Goal: Task Accomplishment & Management: Manage account settings

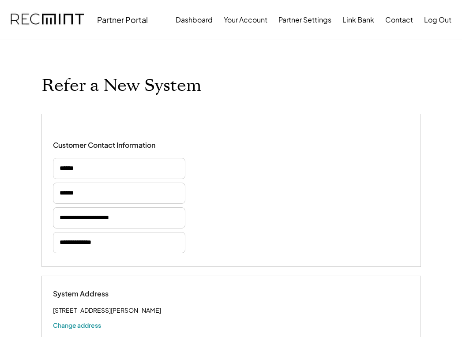
select select "**********"
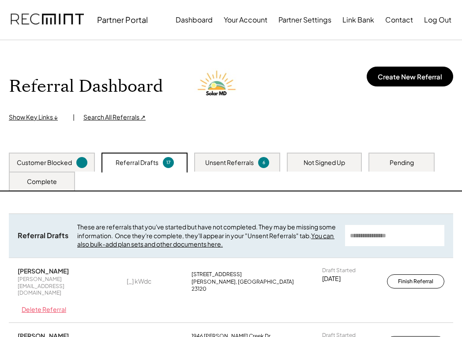
click at [218, 163] on div "Unsent Referrals" at bounding box center [229, 163] width 49 height 9
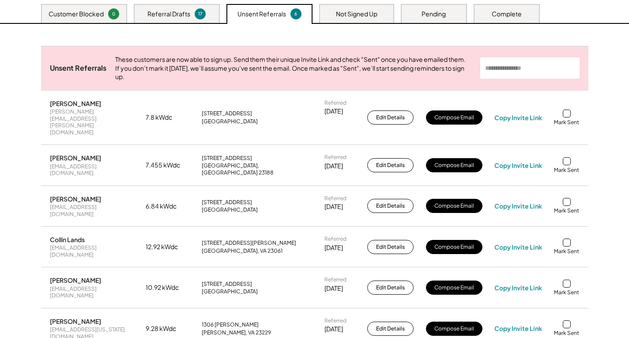
scroll to position [221, 0]
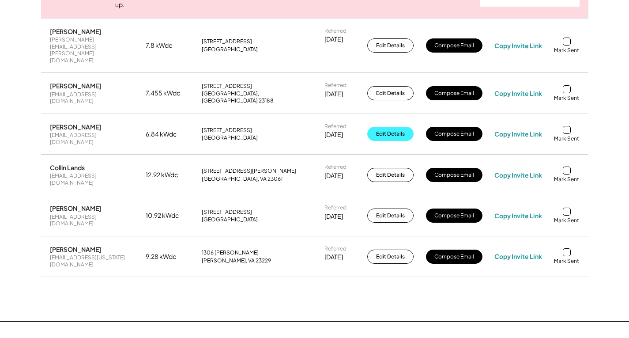
click at [391, 127] on button "Edit Details" at bounding box center [391, 134] width 46 height 14
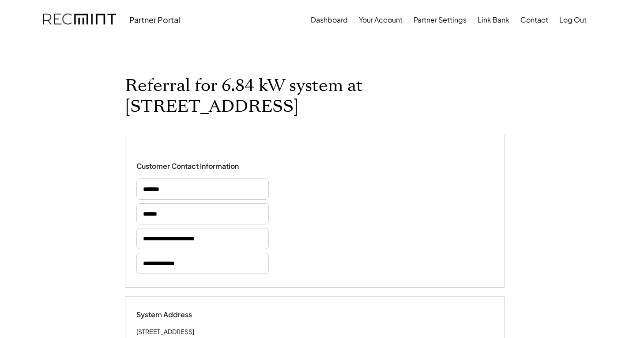
select select "**********"
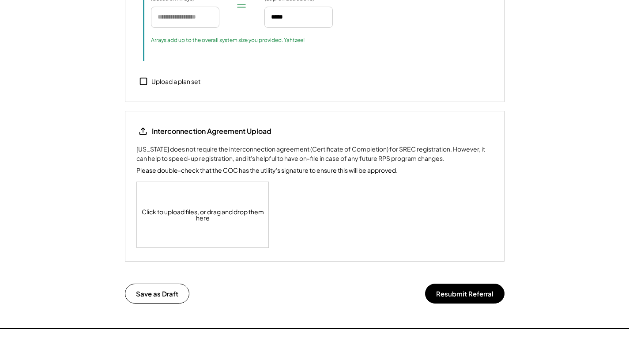
scroll to position [1016, 0]
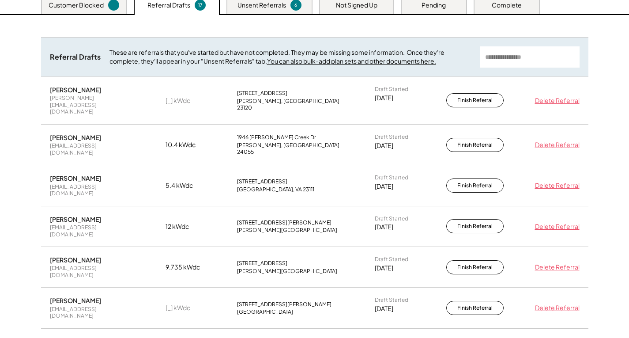
scroll to position [68, 0]
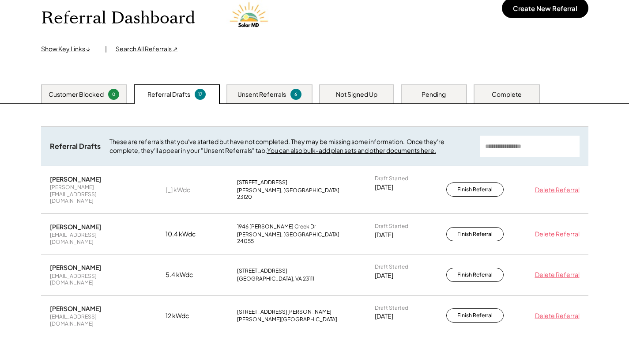
click at [273, 99] on div "Unsent Referrals 6" at bounding box center [270, 93] width 86 height 19
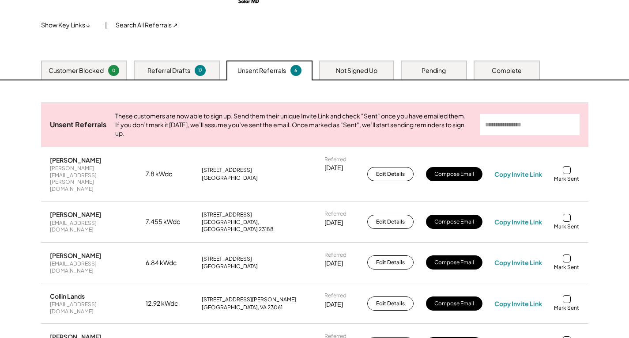
scroll to position [113, 0]
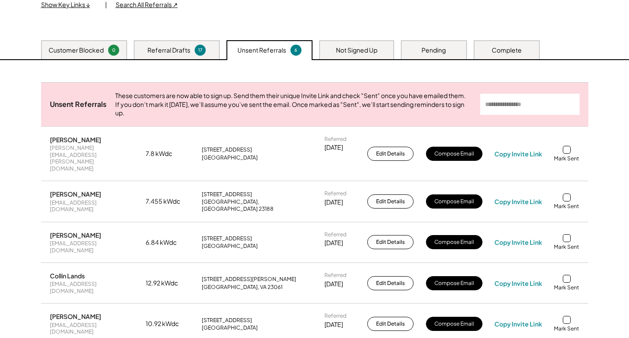
click at [191, 45] on div "Referral Drafts 17" at bounding box center [177, 49] width 86 height 19
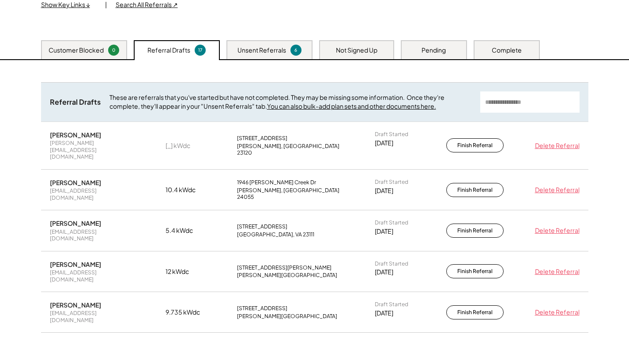
click at [265, 49] on div "Unsent Referrals" at bounding box center [262, 50] width 49 height 9
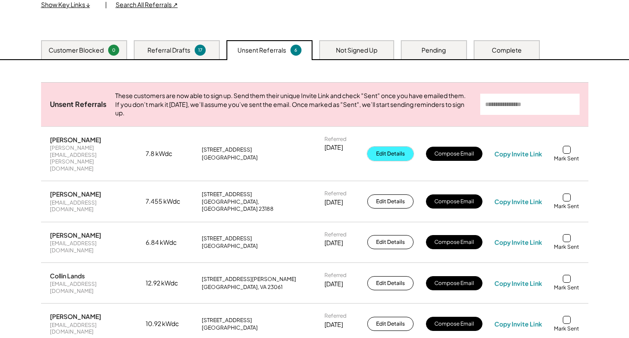
click at [398, 154] on button "Edit Details" at bounding box center [391, 154] width 46 height 14
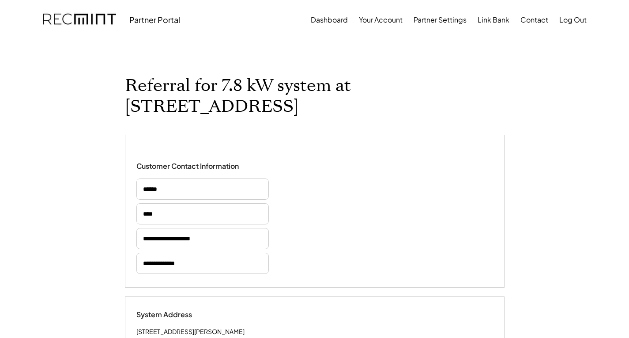
select select "**********"
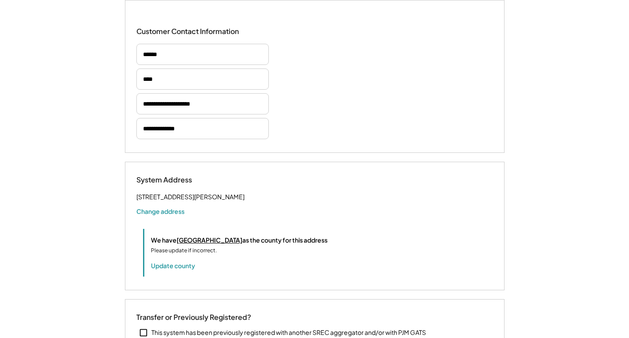
select select "**********"
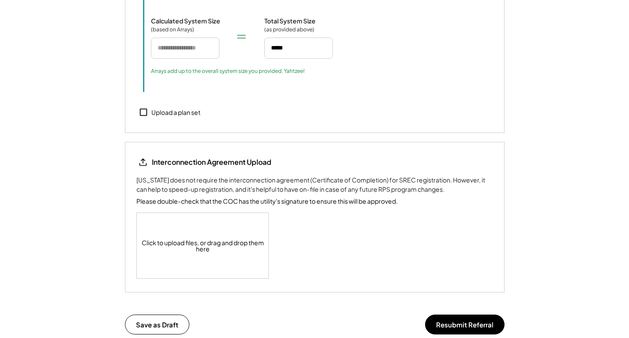
scroll to position [1060, 0]
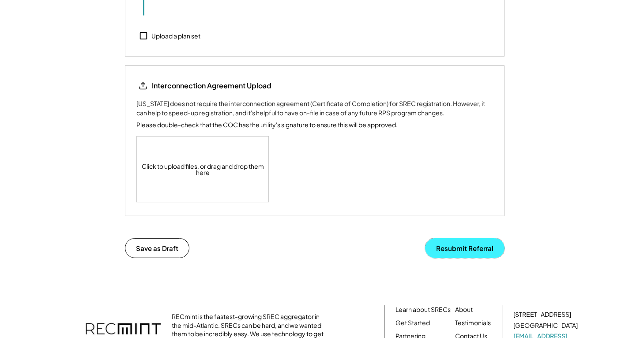
click at [441, 244] on button "Resubmit Referral" at bounding box center [465, 248] width 80 height 20
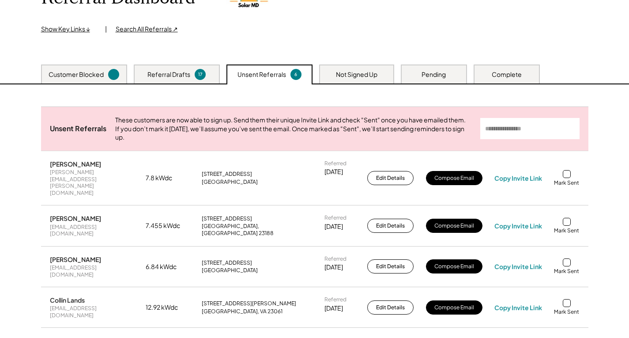
scroll to position [133, 0]
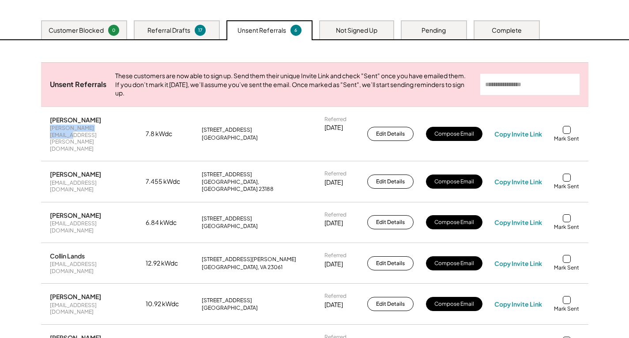
drag, startPoint x: 114, startPoint y: 138, endPoint x: 49, endPoint y: 142, distance: 65.5
click at [49, 142] on div "Darryn Lamb darryn.lamb@gmail.com 7.8 kWdc 400 Lake Vista Dr Forest, VA 24551 R…" at bounding box center [315, 134] width 548 height 54
copy div "darryn.lamb@gmail.com"
click at [512, 133] on div "Copy Invite Link" at bounding box center [519, 134] width 48 height 8
click at [568, 126] on div at bounding box center [567, 130] width 8 height 8
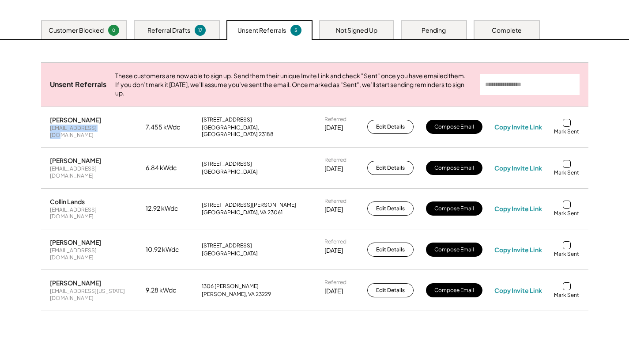
drag, startPoint x: 102, startPoint y: 137, endPoint x: 38, endPoint y: 140, distance: 63.7
click at [38, 140] on div "Unsent Referrals These customers are now able to sign up. Send them their uniqu…" at bounding box center [314, 197] width 565 height 315
copy div "d_tevlin@yahoo.com"
click at [506, 131] on div "Copy Invite Link" at bounding box center [519, 127] width 48 height 8
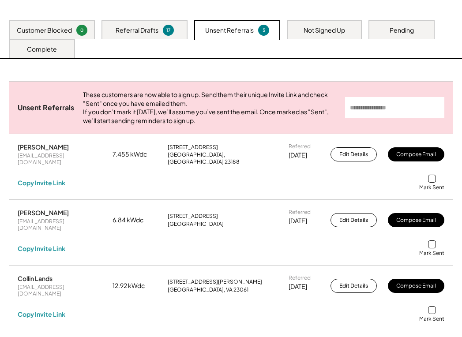
click at [431, 182] on div at bounding box center [432, 179] width 8 height 8
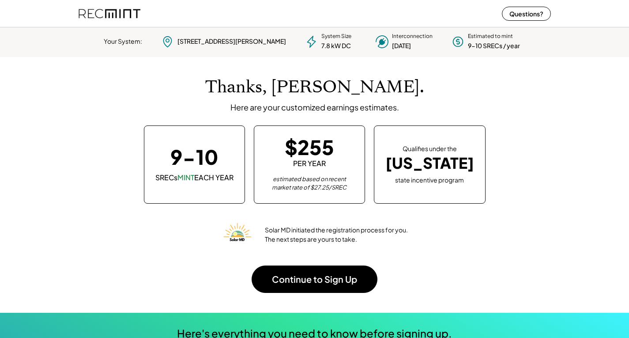
scroll to position [124, 246]
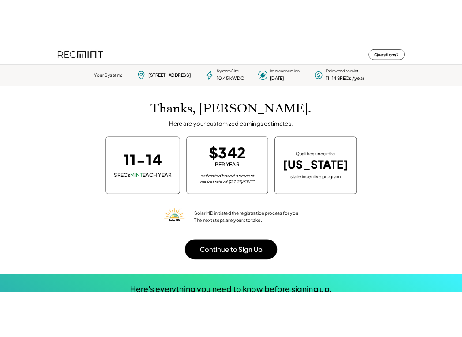
scroll to position [124, 246]
